Goal: Task Accomplishment & Management: Manage account settings

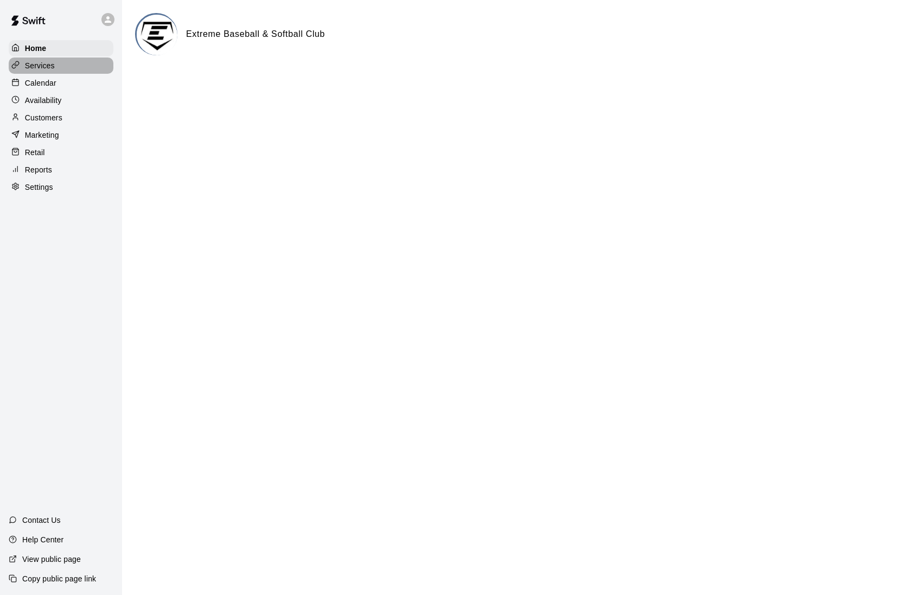
click at [50, 63] on p "Services" at bounding box center [40, 65] width 30 height 11
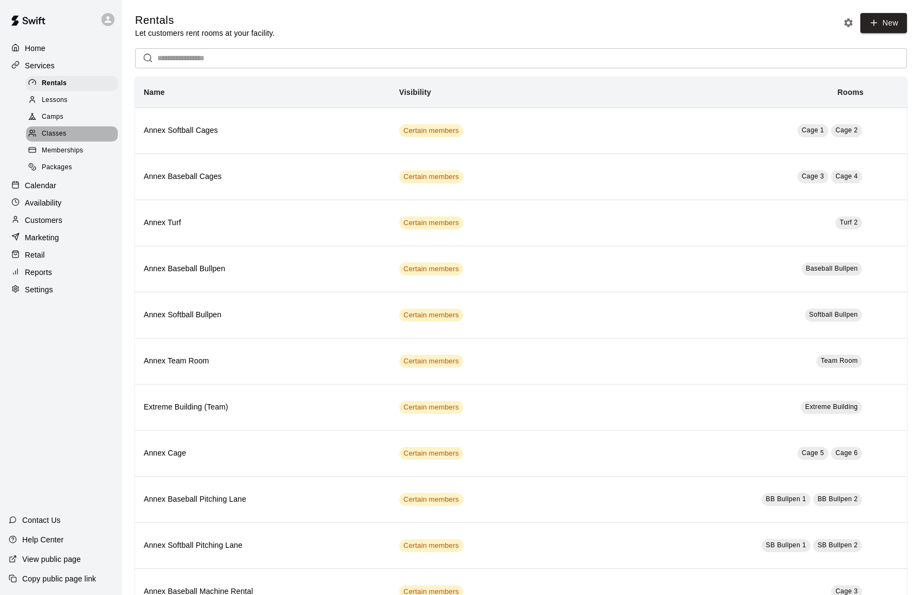
click at [55, 135] on span "Classes" at bounding box center [54, 134] width 24 height 11
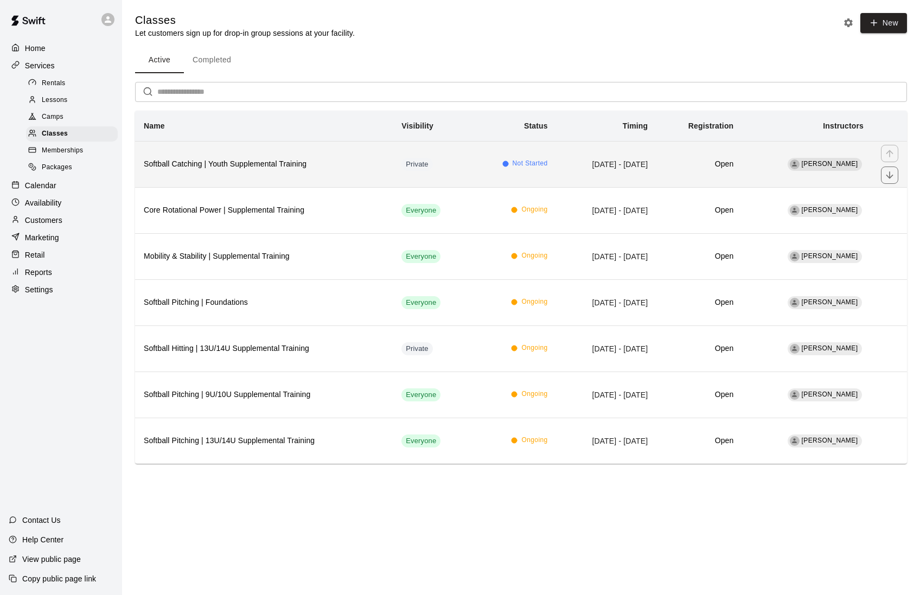
click at [244, 174] on th "Softball Catching | Youth Supplemental Training" at bounding box center [264, 164] width 258 height 46
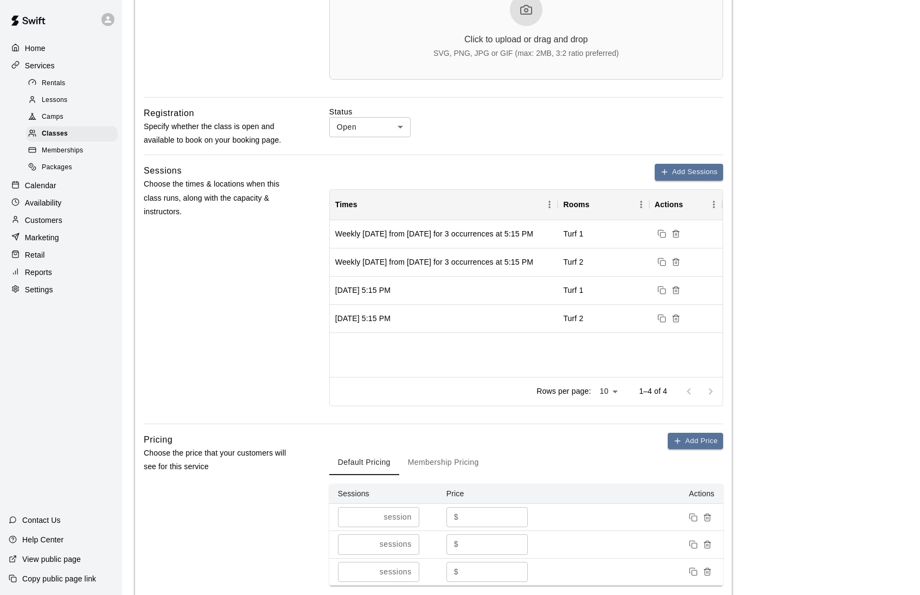
scroll to position [406, 0]
click at [678, 320] on icon "Delete sessions" at bounding box center [675, 318] width 5 height 6
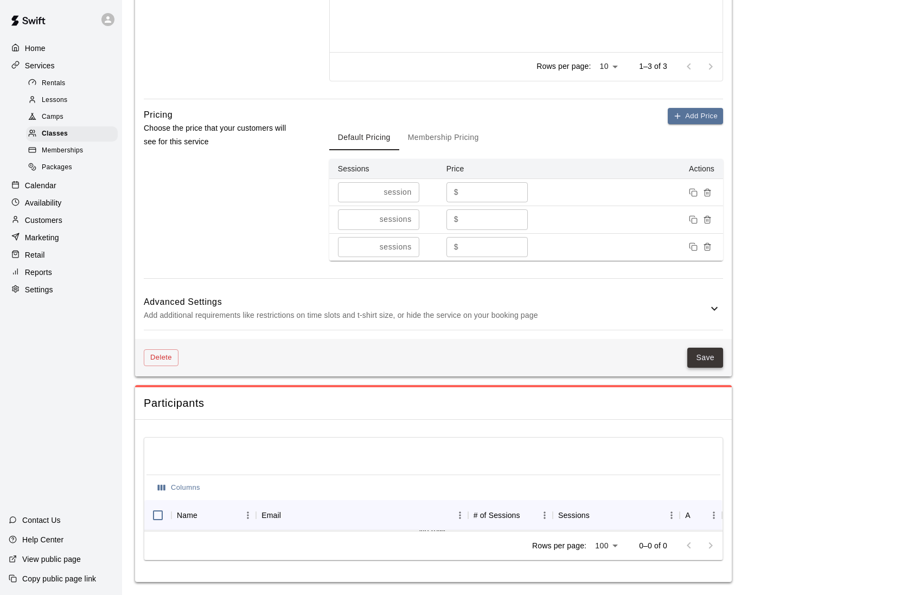
scroll to position [735, 0]
click at [710, 359] on button "Save" at bounding box center [706, 358] width 36 height 20
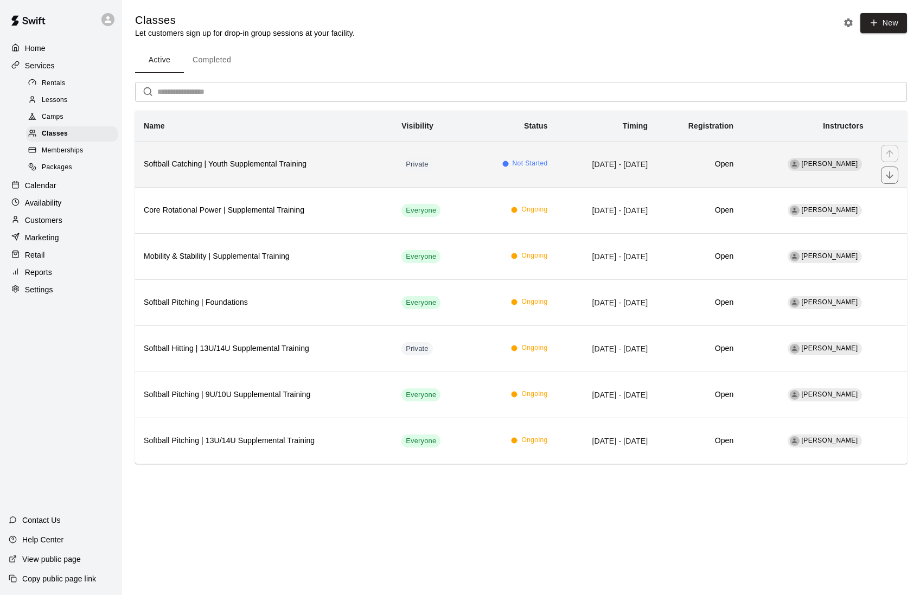
click at [285, 176] on th "Softball Catching | Youth Supplemental Training" at bounding box center [264, 164] width 258 height 46
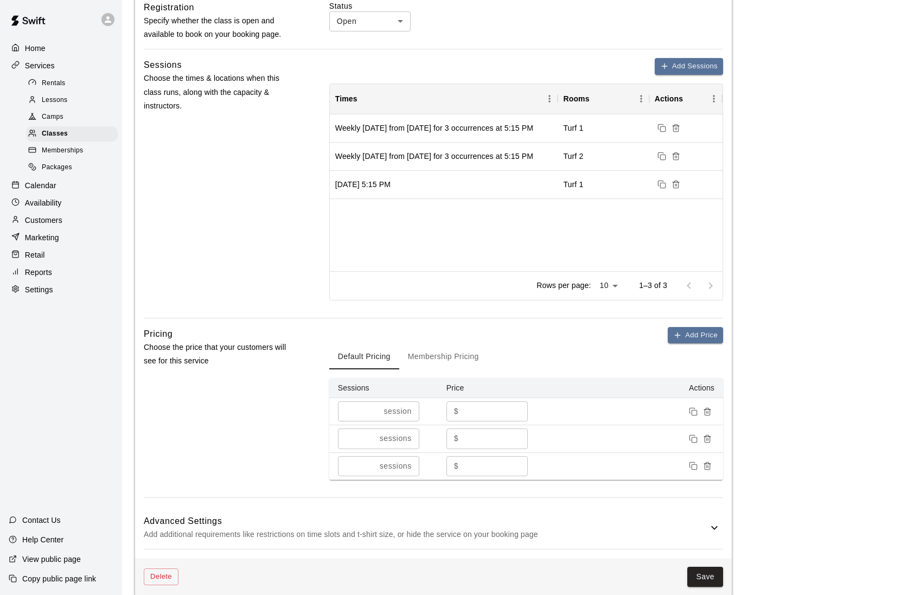
scroll to position [513, 0]
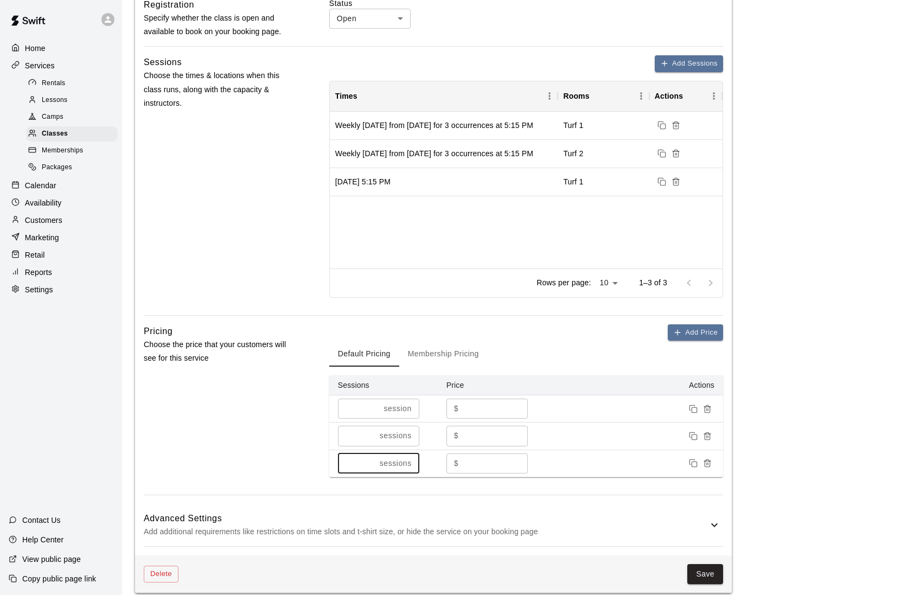
click at [356, 467] on input "*" at bounding box center [356, 464] width 37 height 20
type input "*"
click at [355, 444] on input "*" at bounding box center [356, 436] width 37 height 20
type input "*"
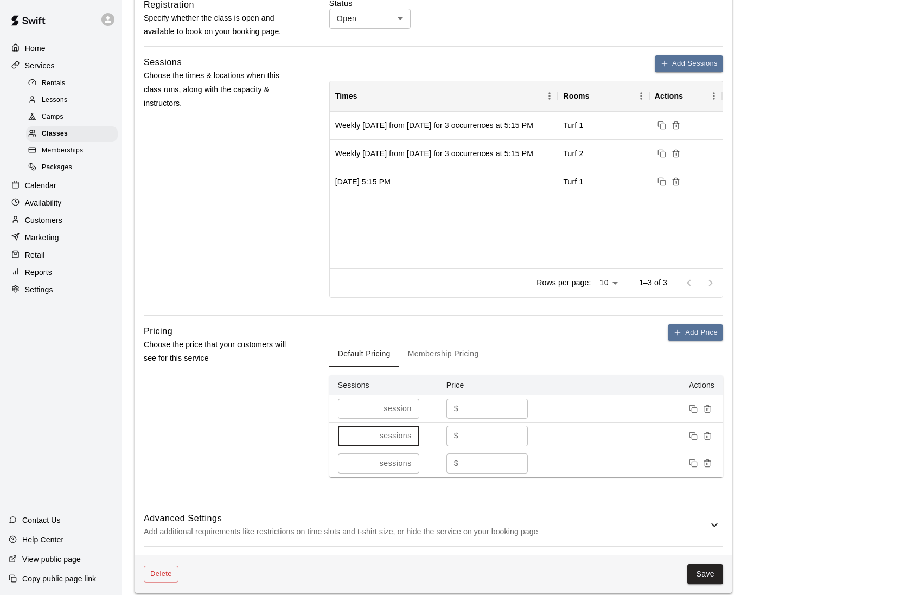
click at [482, 441] on input "***" at bounding box center [495, 436] width 65 height 20
type input "***"
click at [280, 461] on div "Pricing Choose the price that your customers will see for this service" at bounding box center [219, 410] width 151 height 170
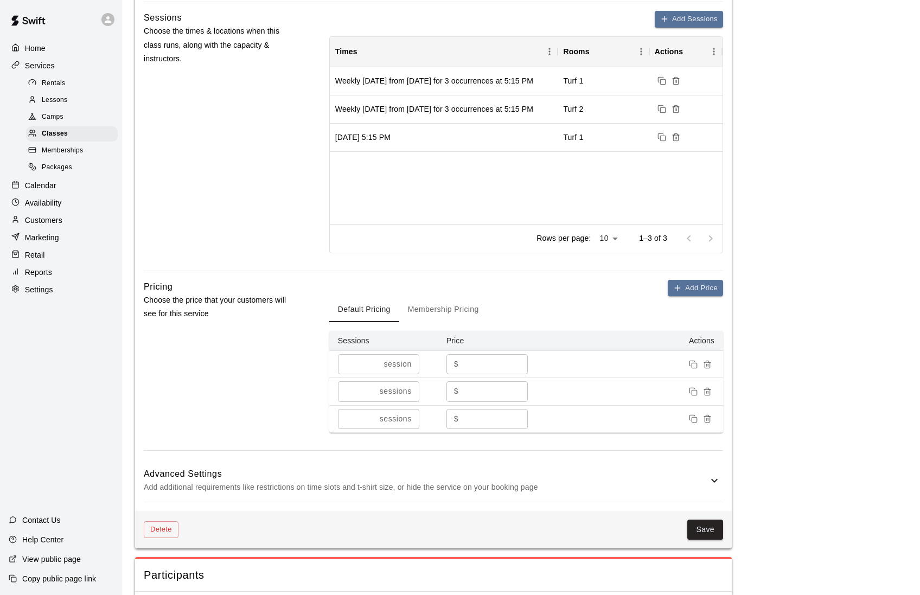
scroll to position [563, 0]
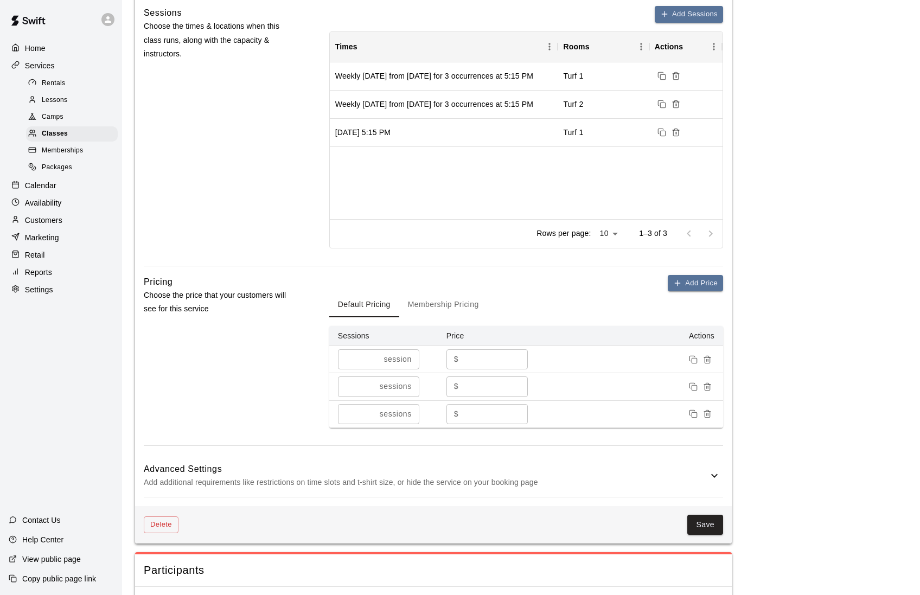
click at [281, 476] on h6 "Advanced Settings" at bounding box center [426, 469] width 564 height 14
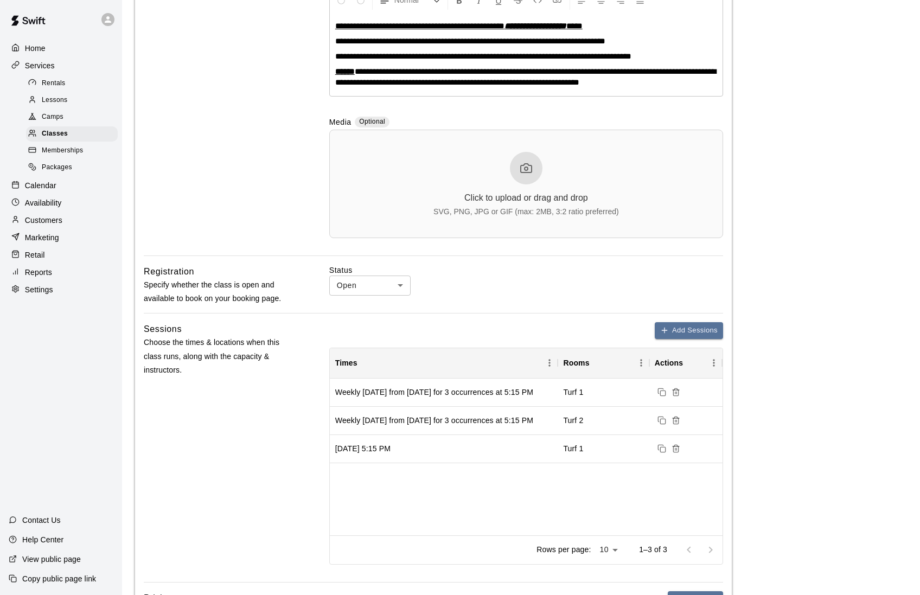
scroll to position [233, 0]
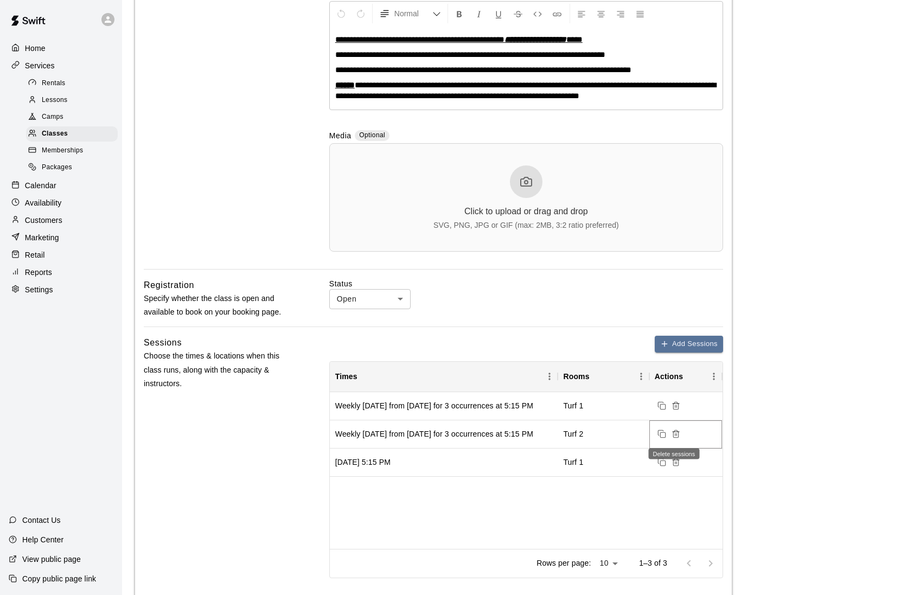
click at [678, 438] on icon "Delete sessions" at bounding box center [676, 434] width 9 height 9
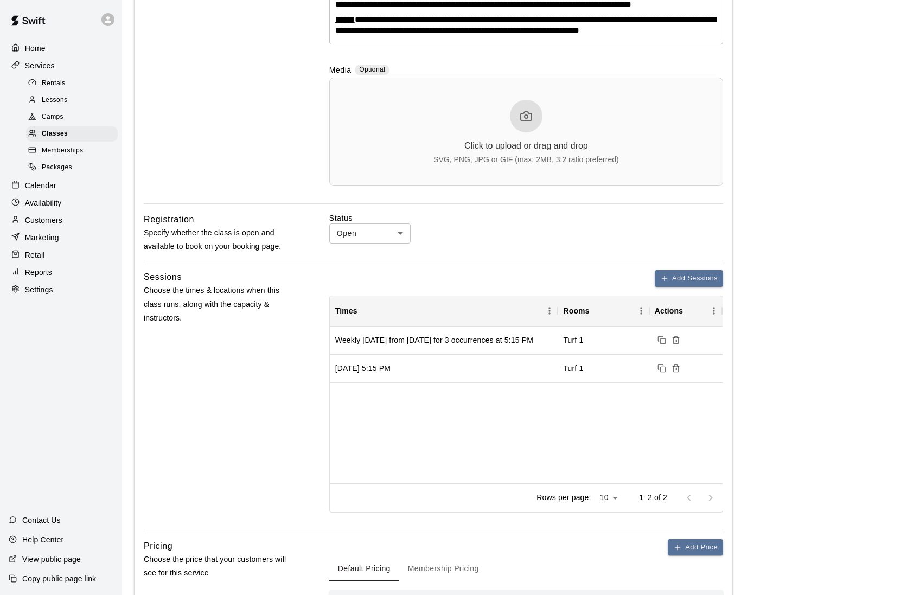
scroll to position [308, 0]
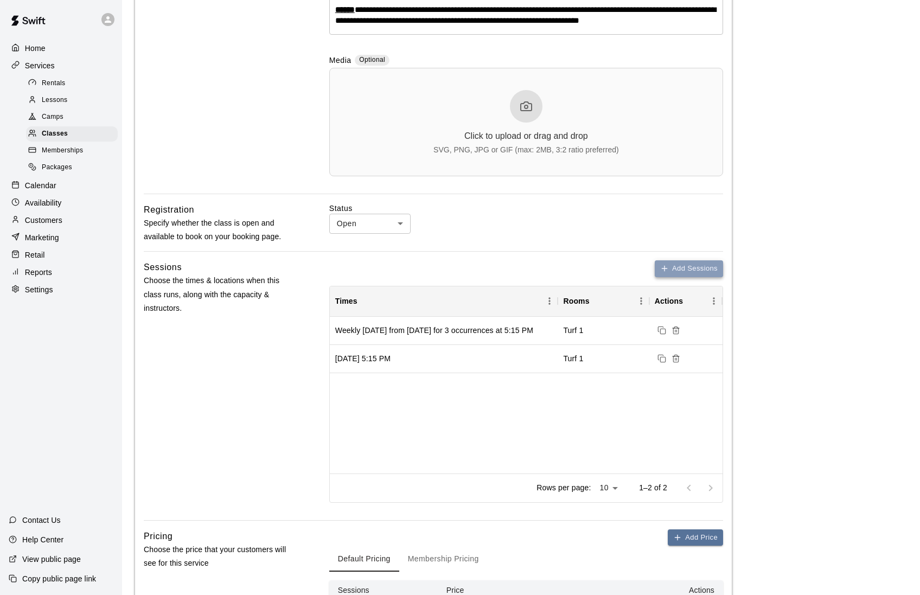
click at [687, 276] on button "Add Sessions" at bounding box center [689, 268] width 68 height 17
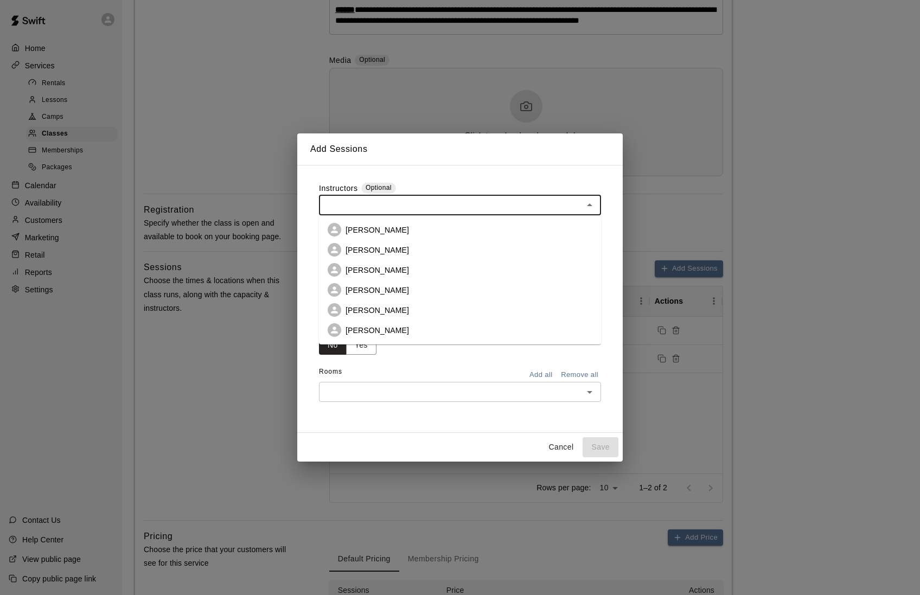
click at [405, 206] on input "text" at bounding box center [451, 206] width 258 height 14
click at [373, 250] on p "[PERSON_NAME]" at bounding box center [377, 250] width 63 height 11
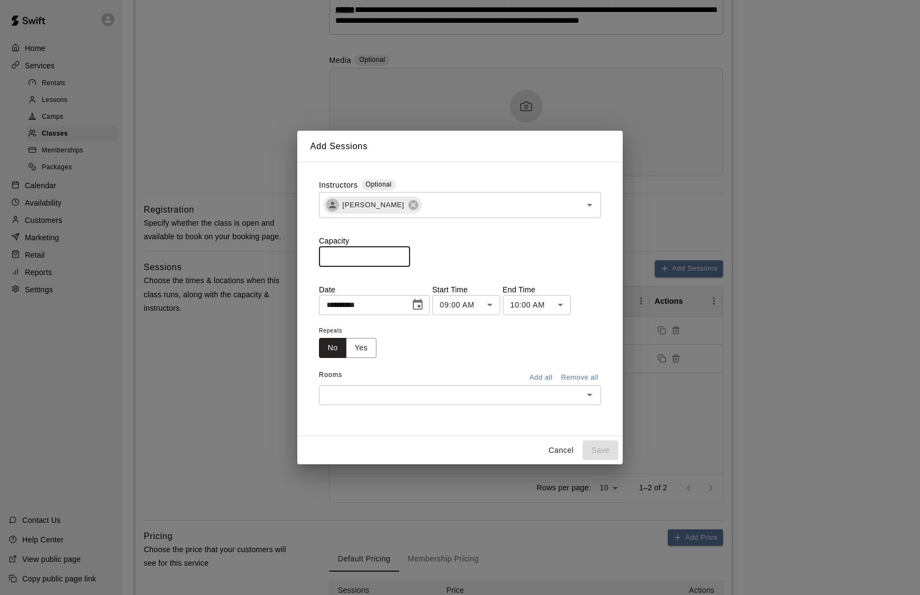
click at [367, 255] on input "*" at bounding box center [364, 256] width 91 height 20
type input "*"
click at [424, 307] on icon "Choose date, selected date is Oct 14, 2025" at bounding box center [417, 304] width 13 height 13
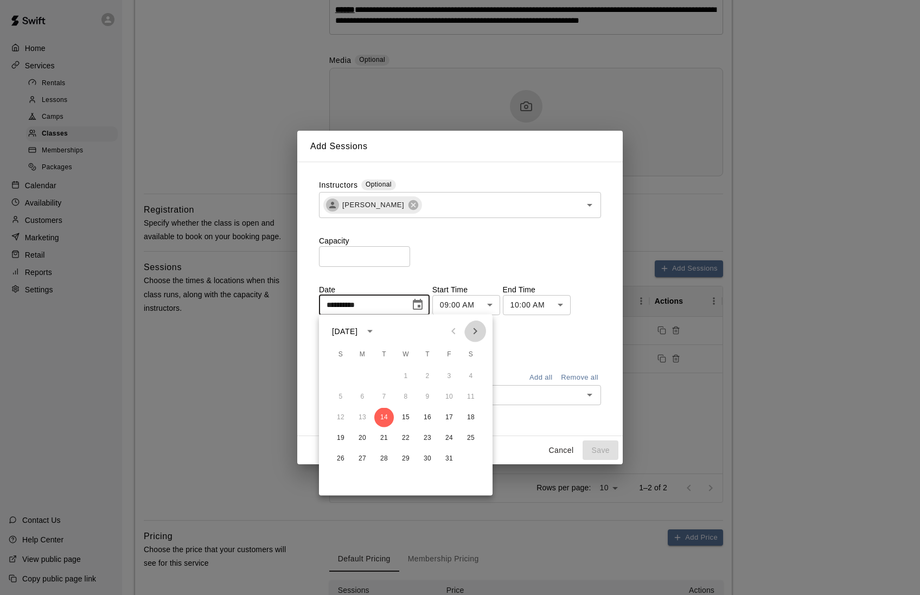
click at [478, 328] on icon "Next month" at bounding box center [475, 331] width 13 height 13
click at [428, 372] on button "4" at bounding box center [428, 377] width 20 height 20
type input "**********"
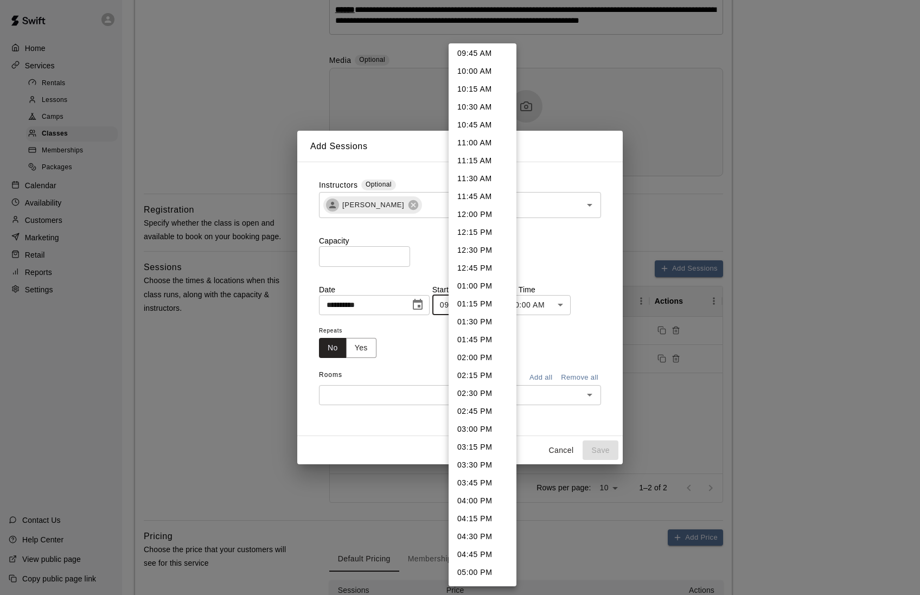
scroll to position [732, 0]
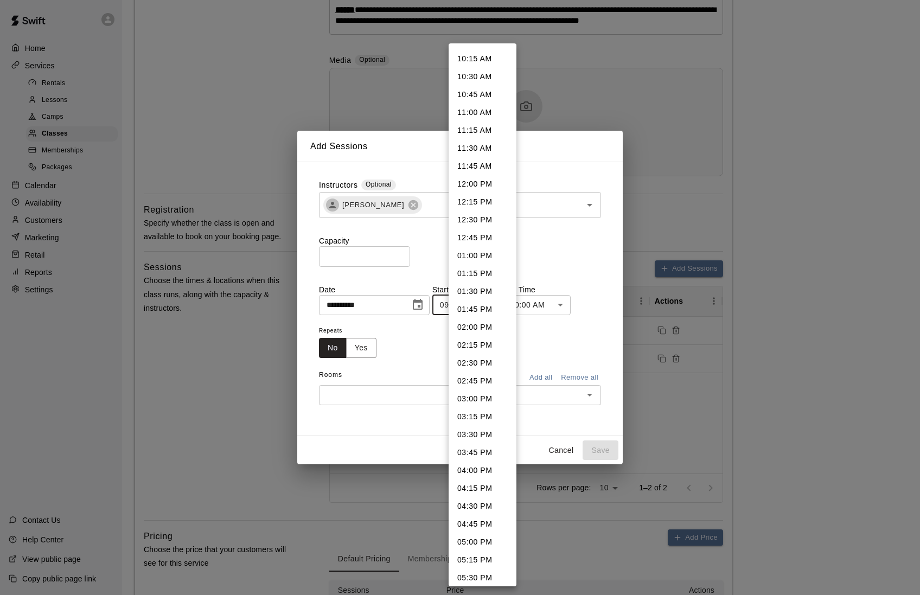
click at [469, 551] on li "05:15 PM" at bounding box center [483, 560] width 68 height 18
type input "********"
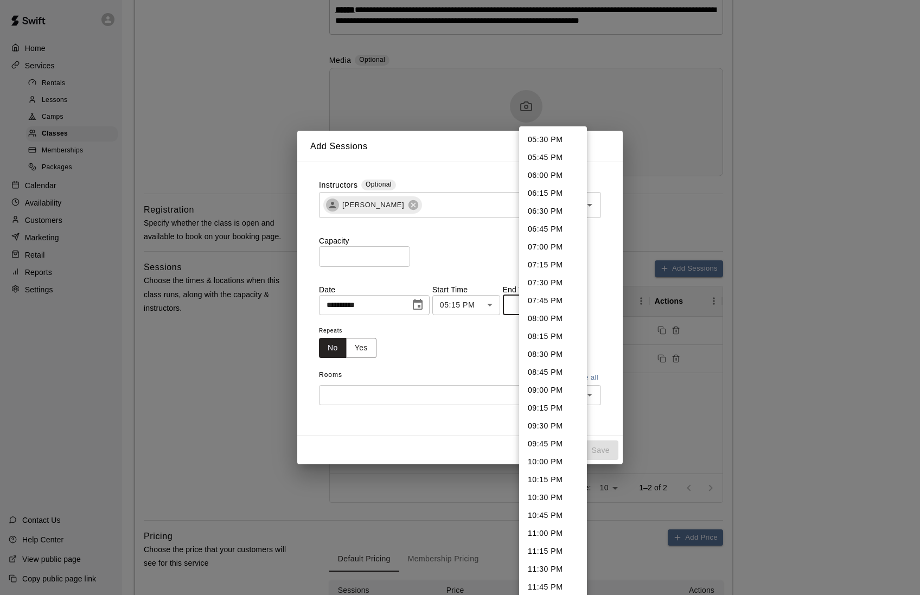
click at [548, 173] on li "06:00 PM" at bounding box center [553, 176] width 68 height 18
type input "********"
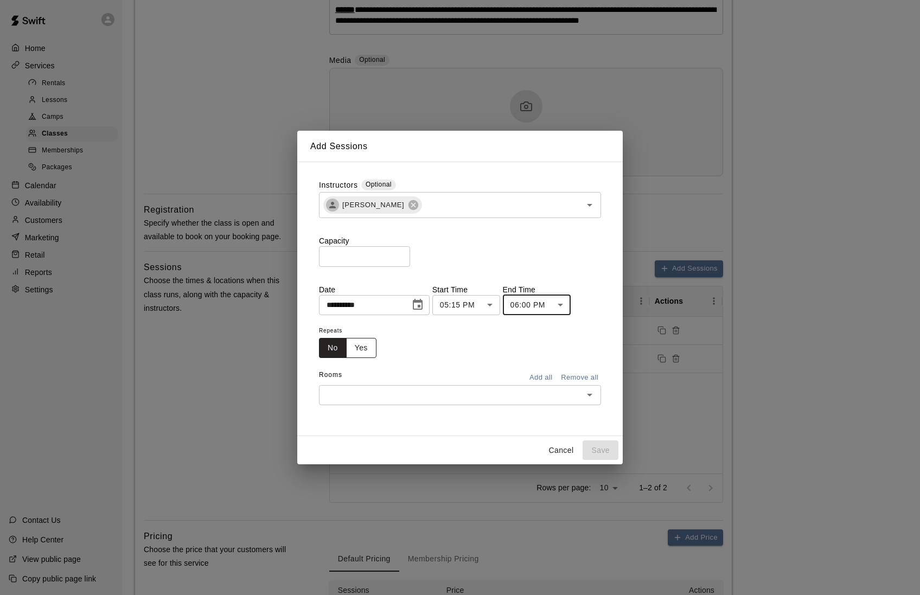
click at [365, 352] on button "Yes" at bounding box center [361, 348] width 30 height 20
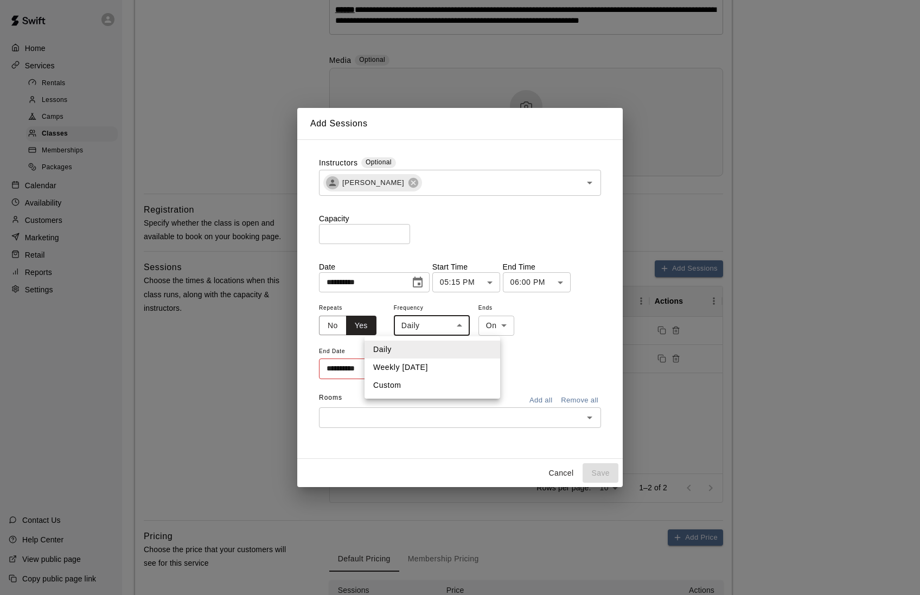
click at [411, 361] on li "Weekly [DATE]" at bounding box center [433, 368] width 136 height 18
type input "******"
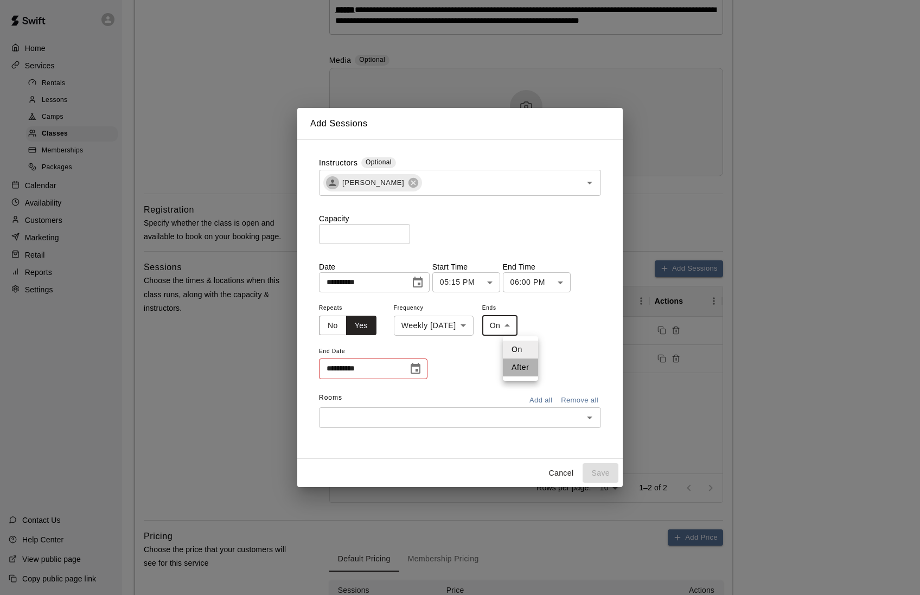
click at [512, 372] on li "After" at bounding box center [520, 368] width 35 height 18
type input "*****"
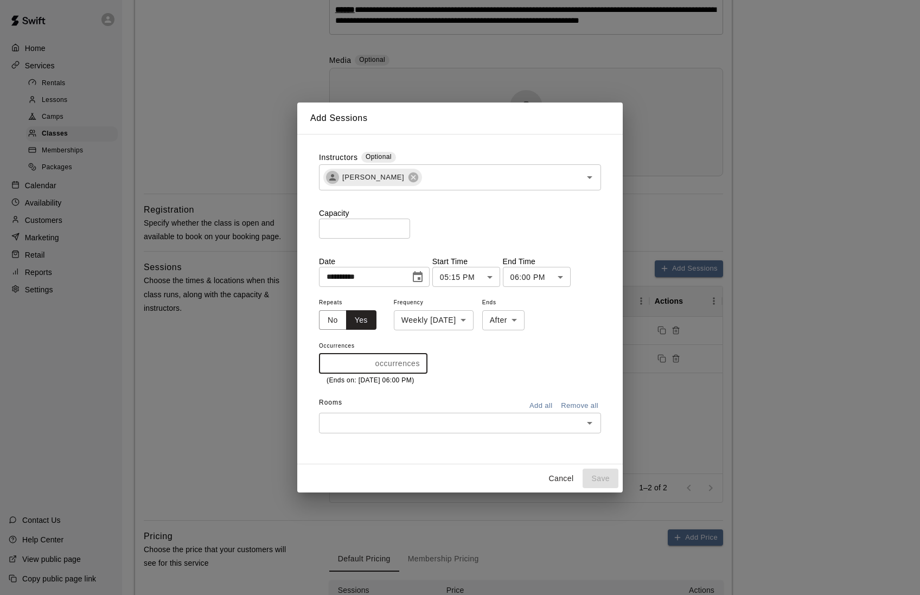
click at [370, 361] on input "*" at bounding box center [345, 363] width 52 height 20
type input "*"
click at [370, 361] on input "*" at bounding box center [345, 363] width 52 height 20
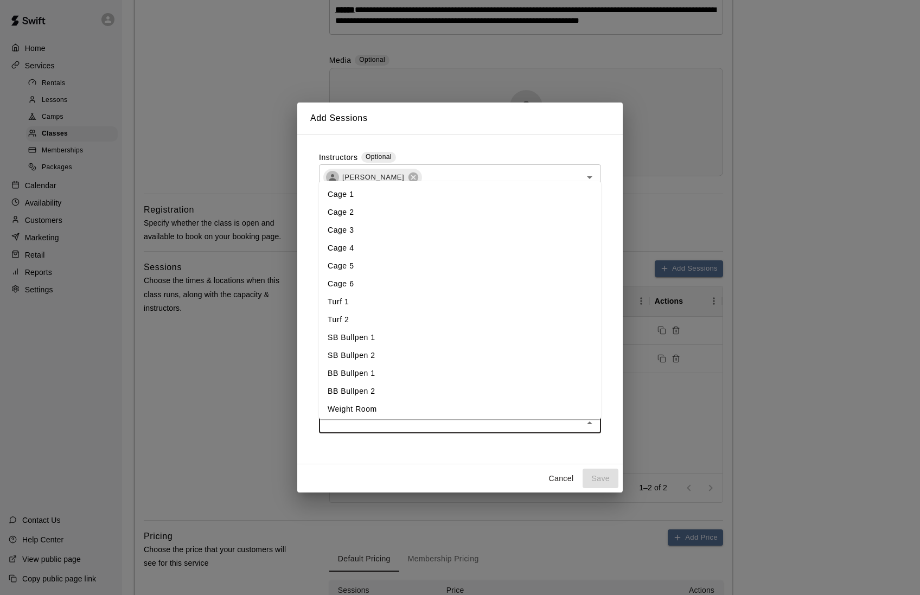
click at [378, 426] on input "text" at bounding box center [451, 423] width 258 height 14
click at [364, 302] on li "Turf 1" at bounding box center [460, 302] width 282 height 18
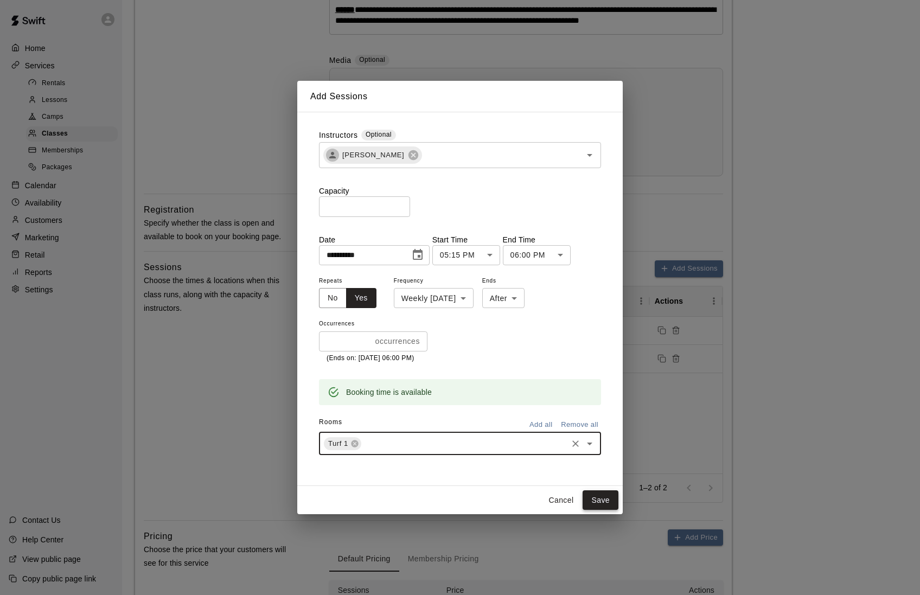
click at [602, 503] on button "Save" at bounding box center [601, 501] width 36 height 20
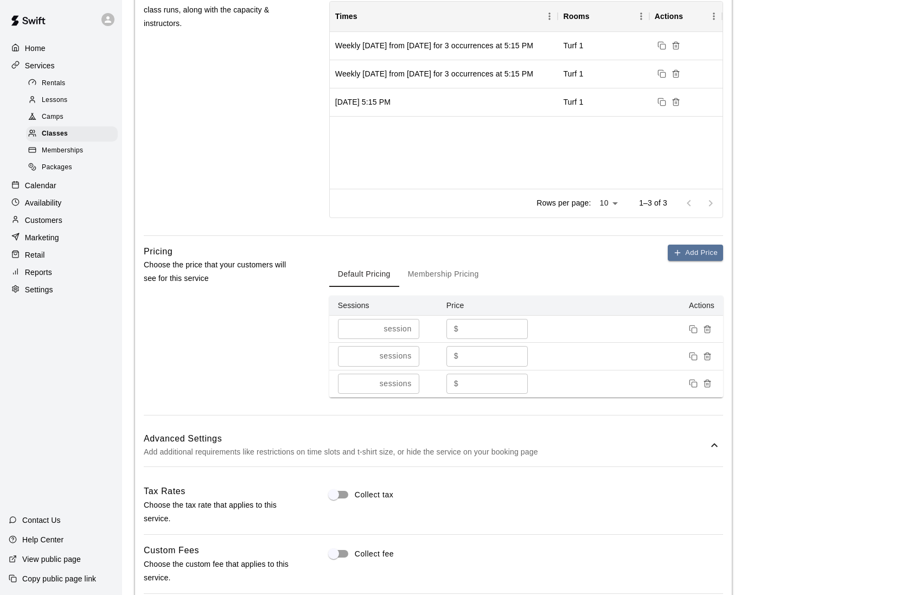
scroll to position [596, 0]
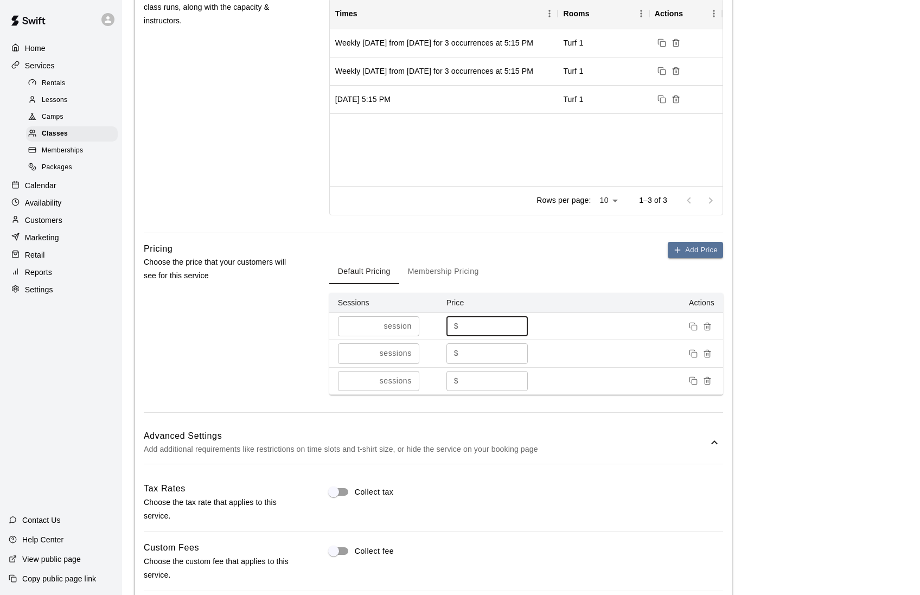
click at [480, 328] on input "**" at bounding box center [495, 326] width 65 height 20
type input "*"
type input "**"
click at [289, 340] on div "Pricing Choose the price that your customers will see for this service" at bounding box center [219, 327] width 151 height 170
click at [483, 385] on input "***" at bounding box center [495, 381] width 65 height 20
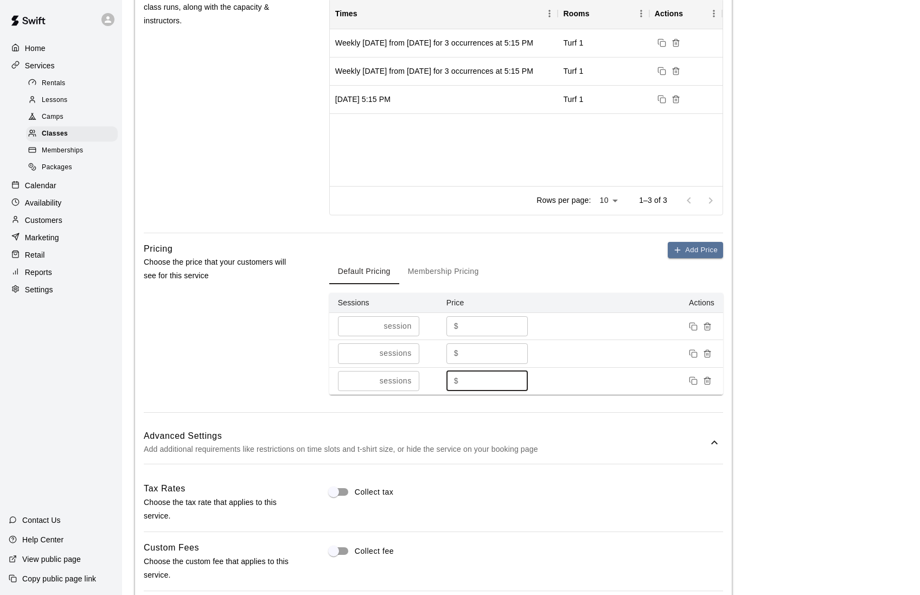
type input "*"
click at [240, 377] on div "Pricing Choose the price that your customers will see for this service" at bounding box center [219, 327] width 151 height 170
click at [709, 358] on icon "Remove price" at bounding box center [707, 353] width 9 height 9
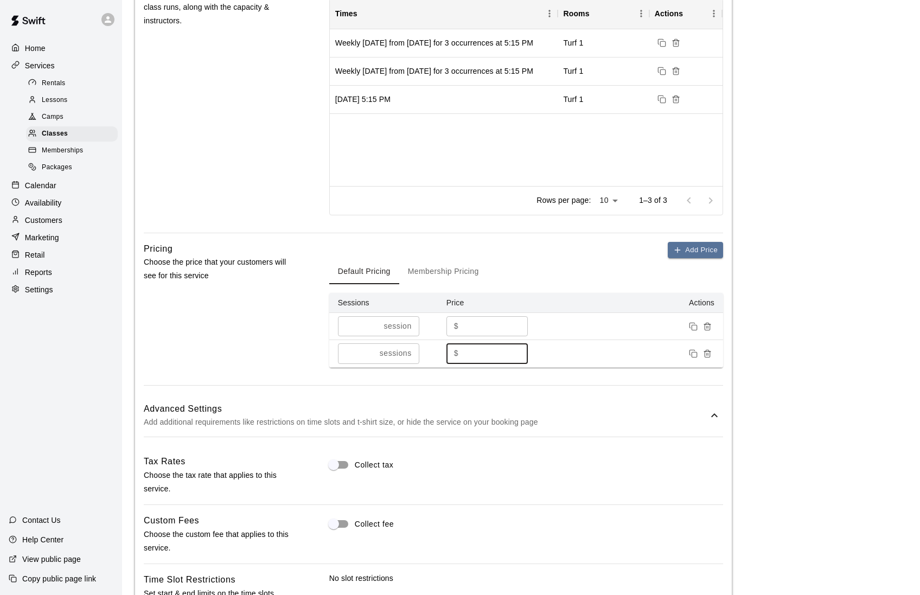
click at [485, 359] on input "***" at bounding box center [495, 354] width 65 height 20
type input "***"
click at [253, 339] on div "Pricing Choose the price that your customers will see for this service" at bounding box center [219, 313] width 151 height 143
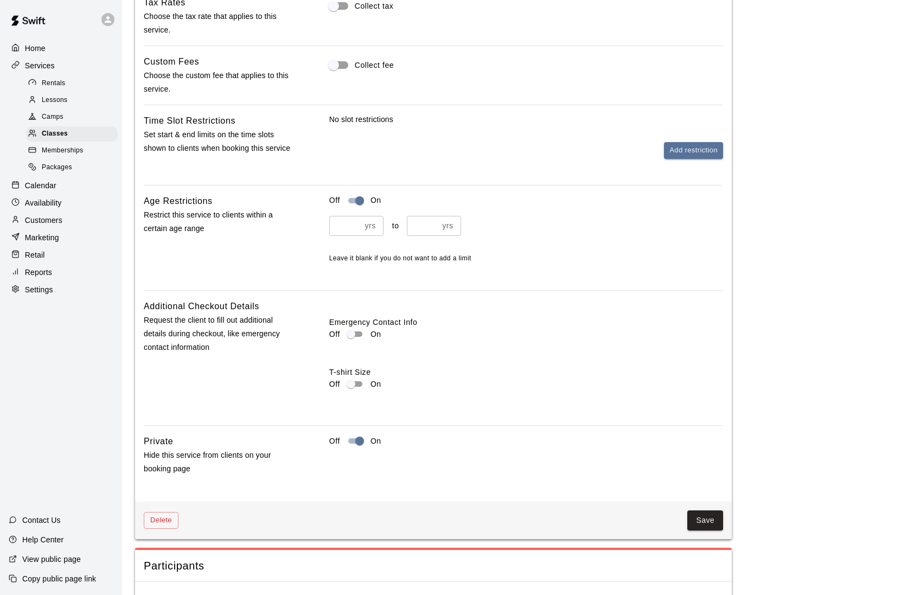
scroll to position [1145, 0]
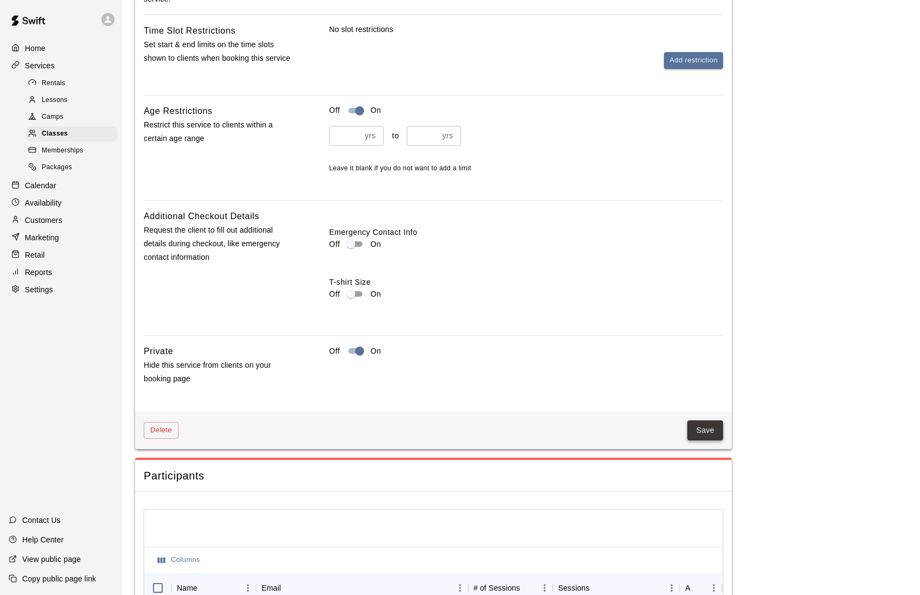
click at [710, 429] on button "Save" at bounding box center [706, 431] width 36 height 20
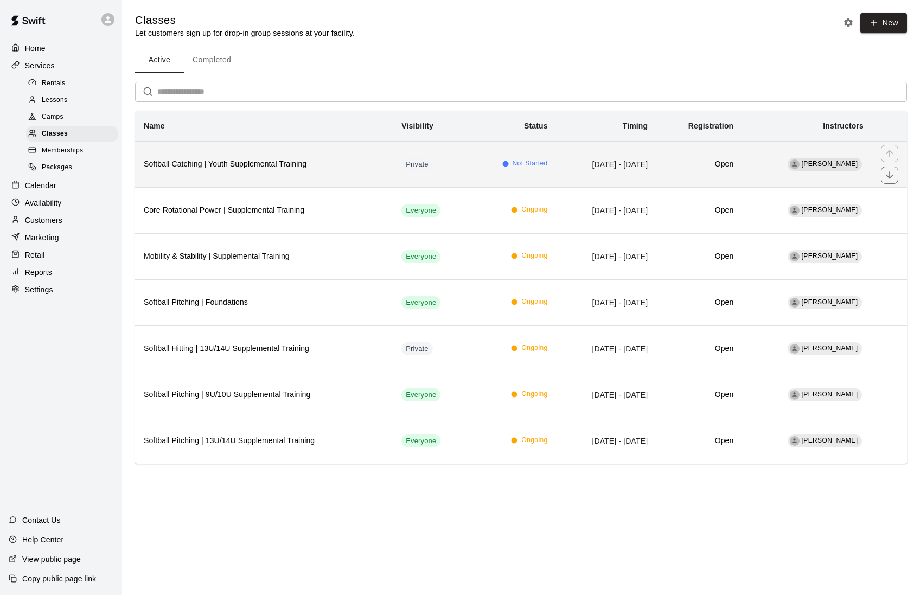
click at [295, 168] on h6 "Softball Catching | Youth Supplemental Training" at bounding box center [264, 164] width 240 height 12
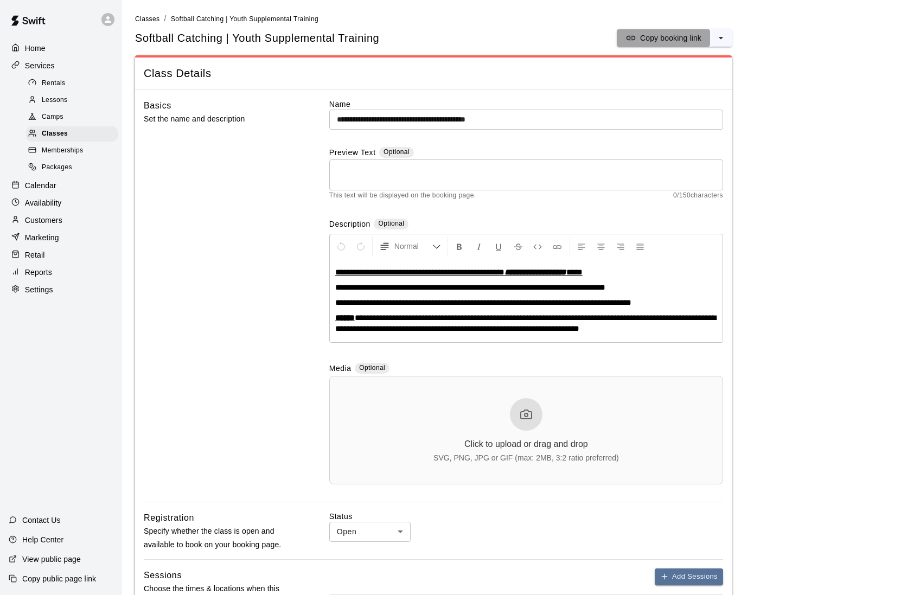
click at [656, 42] on p "Copy booking link" at bounding box center [670, 38] width 61 height 11
click at [53, 51] on div "Home" at bounding box center [61, 48] width 105 height 16
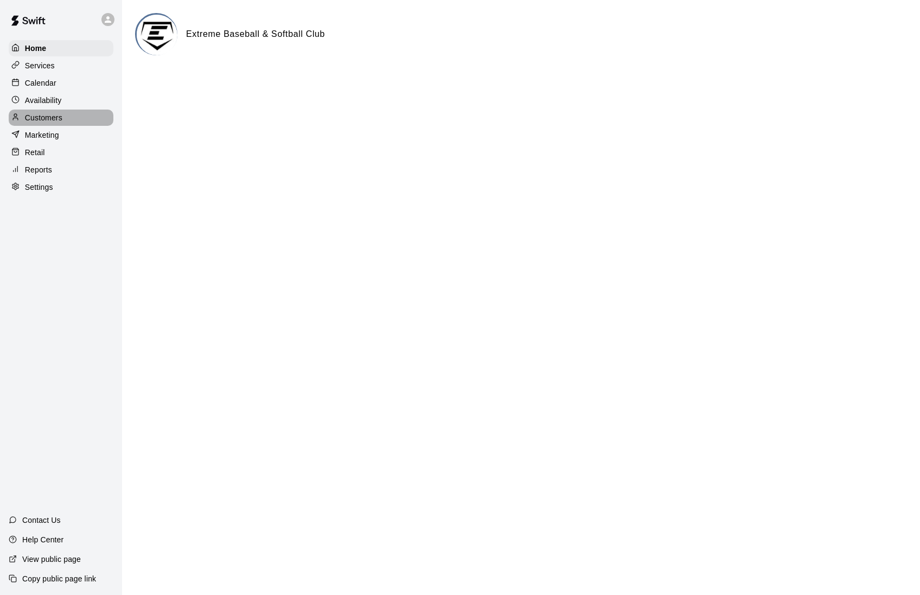
click at [50, 120] on p "Customers" at bounding box center [43, 117] width 37 height 11
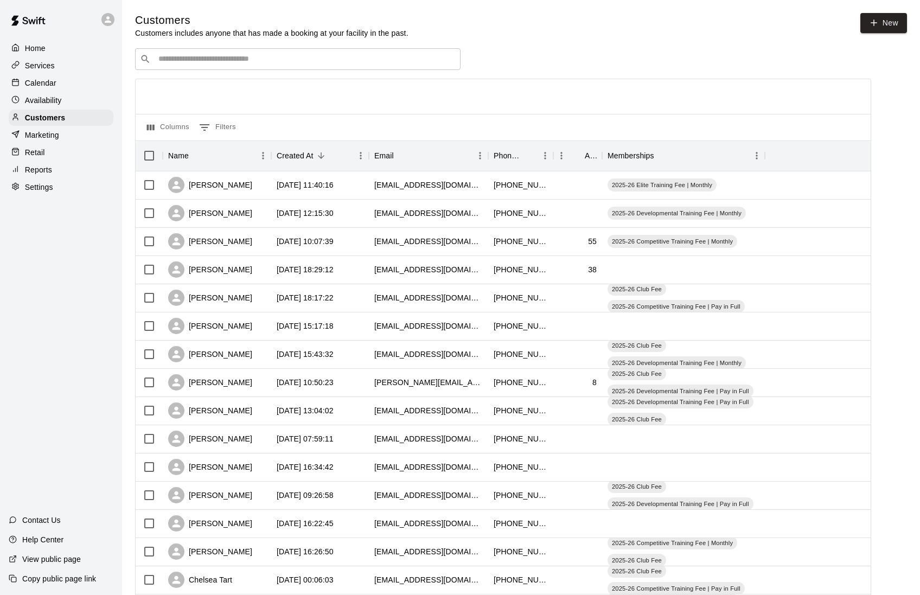
click at [314, 61] on input "Search customers by name or email" at bounding box center [305, 59] width 301 height 11
type input "****"
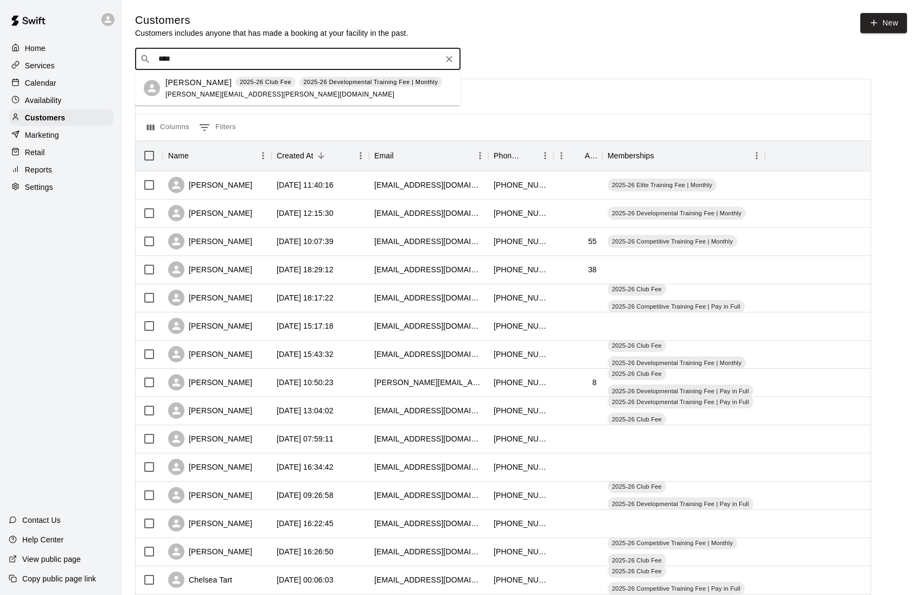
click at [188, 94] on span "[PERSON_NAME][EMAIL_ADDRESS][PERSON_NAME][DOMAIN_NAME]" at bounding box center [280, 94] width 229 height 8
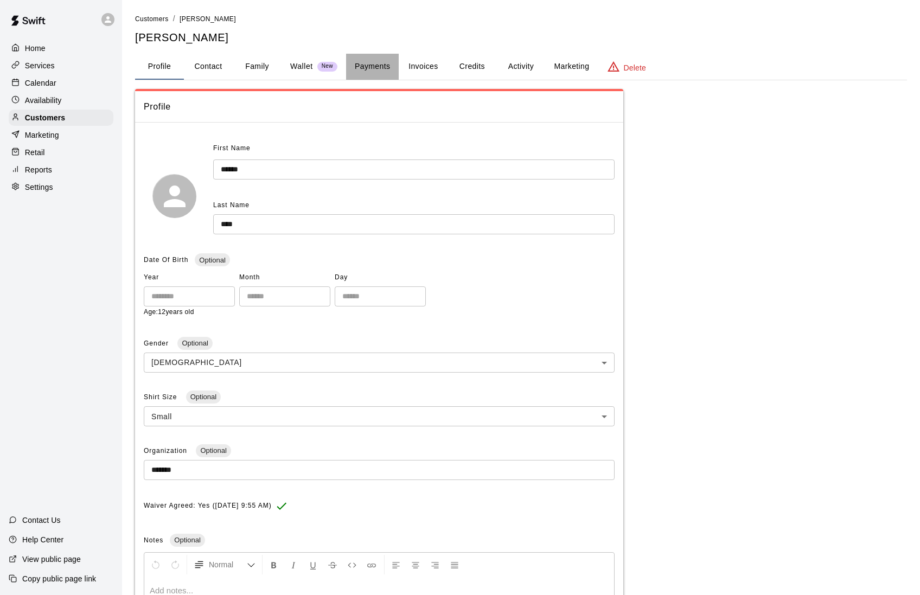
click at [385, 68] on button "Payments" at bounding box center [372, 67] width 53 height 26
